Goal: Information Seeking & Learning: Learn about a topic

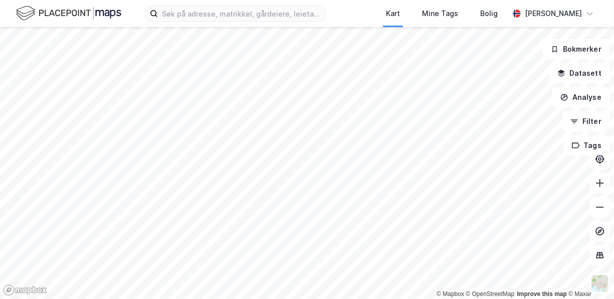
click at [140, 14] on div "Kart Mine Tags Bolig [PERSON_NAME]" at bounding box center [307, 13] width 614 height 27
click at [161, 10] on input at bounding box center [241, 13] width 167 height 15
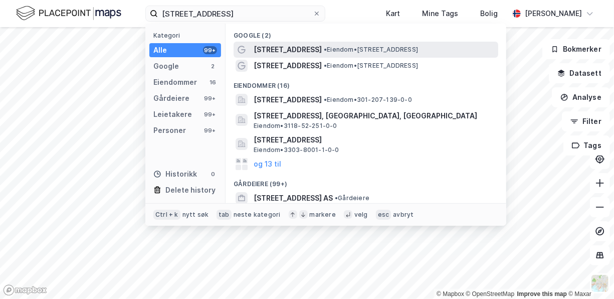
click at [303, 49] on span "[STREET_ADDRESS]" at bounding box center [288, 50] width 68 height 12
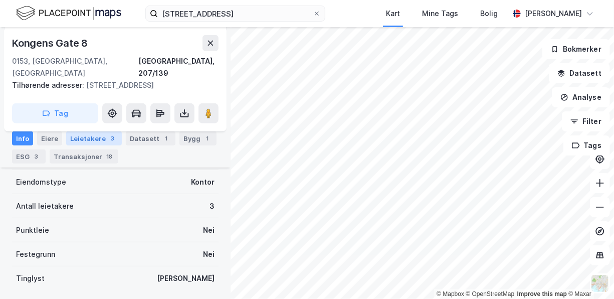
click at [94, 137] on div "Leietakere 3" at bounding box center [94, 138] width 56 height 14
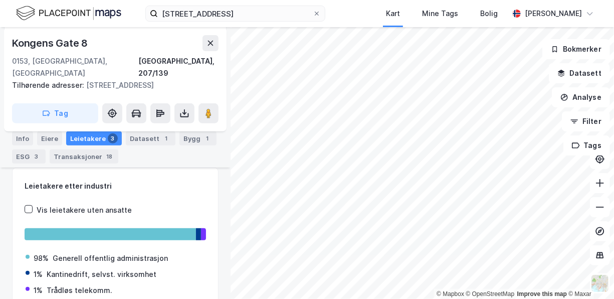
scroll to position [191, 0]
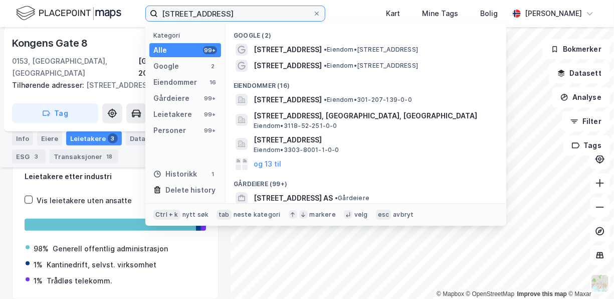
drag, startPoint x: 239, startPoint y: 15, endPoint x: 157, endPoint y: 25, distance: 82.4
click at [157, 22] on div "[STREET_ADDRESS] Kategori Alle 99+ Google 2 Eiendommer 16 Gårdeiere 99+ Leietak…" at bounding box center [235, 14] width 180 height 16
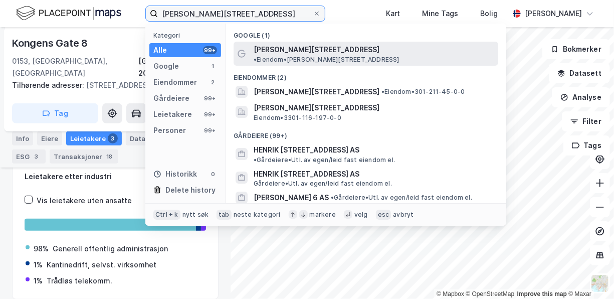
type input "[PERSON_NAME][STREET_ADDRESS]"
click at [257, 56] on span "•" at bounding box center [255, 60] width 3 height 8
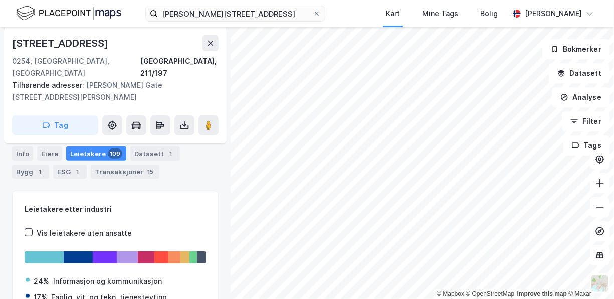
scroll to position [150, 0]
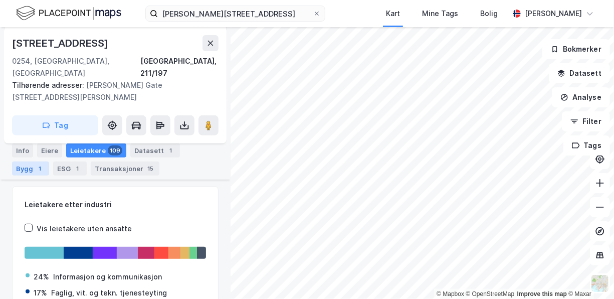
click at [35, 167] on div "1" at bounding box center [40, 168] width 10 height 10
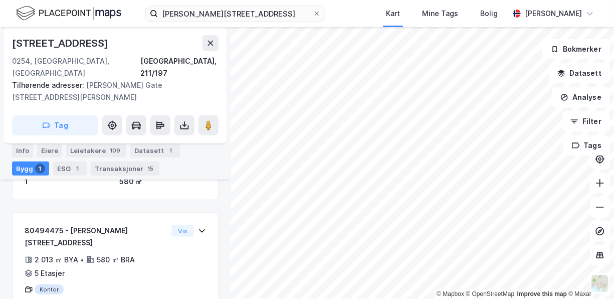
scroll to position [195, 0]
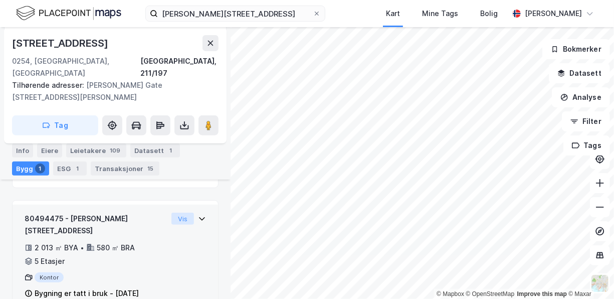
click at [173, 213] on button "Vis" at bounding box center [183, 219] width 23 height 12
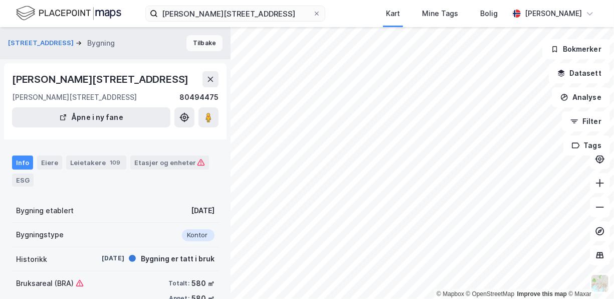
click at [194, 42] on button "Tilbake" at bounding box center [205, 43] width 36 height 16
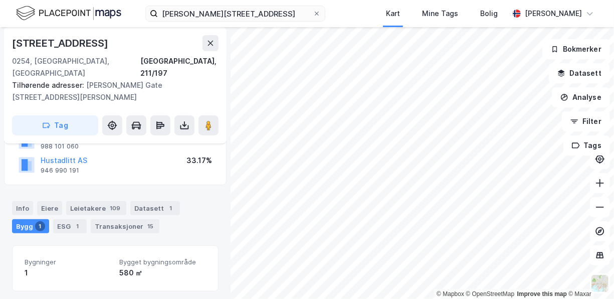
scroll to position [100, 0]
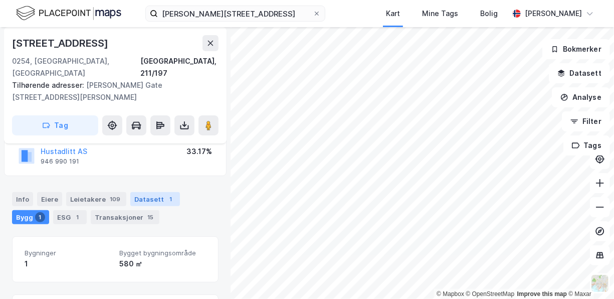
click at [140, 192] on div "Datasett 1" at bounding box center [155, 199] width 50 height 14
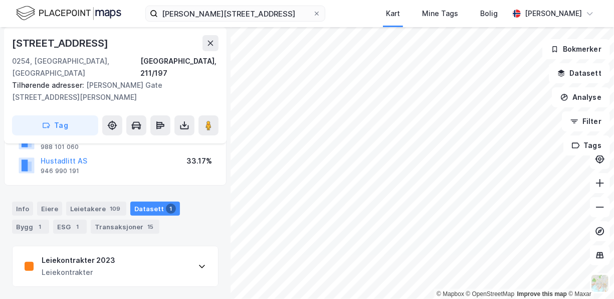
scroll to position [79, 0]
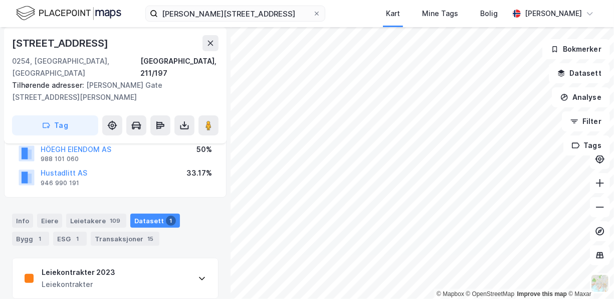
click at [59, 266] on div "Leiekontrakter 2023" at bounding box center [79, 272] width 74 height 12
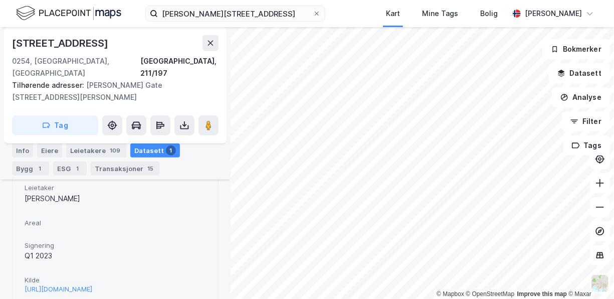
scroll to position [332, 0]
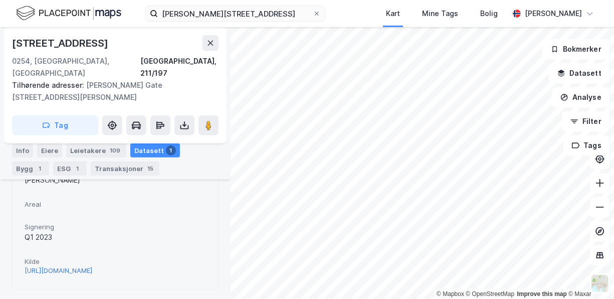
click at [92, 266] on div "[URL][DOMAIN_NAME]" at bounding box center [59, 270] width 68 height 9
